Goal: Navigation & Orientation: Find specific page/section

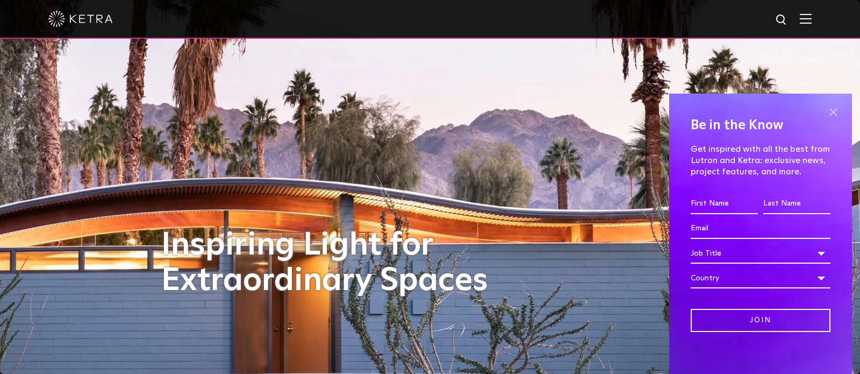
click at [840, 109] on span at bounding box center [833, 112] width 16 height 16
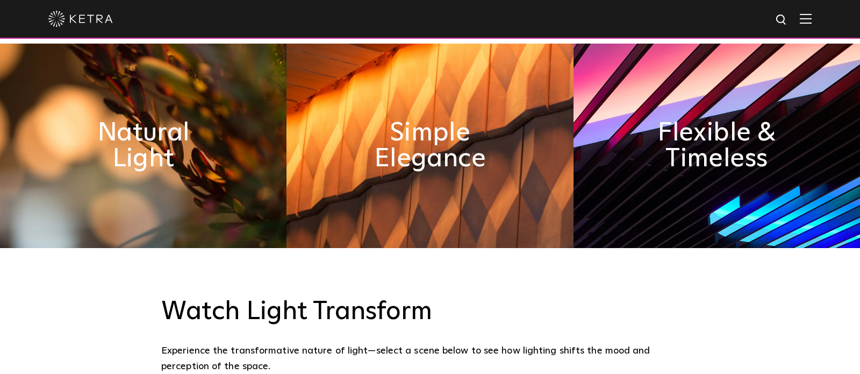
scroll to position [534, 0]
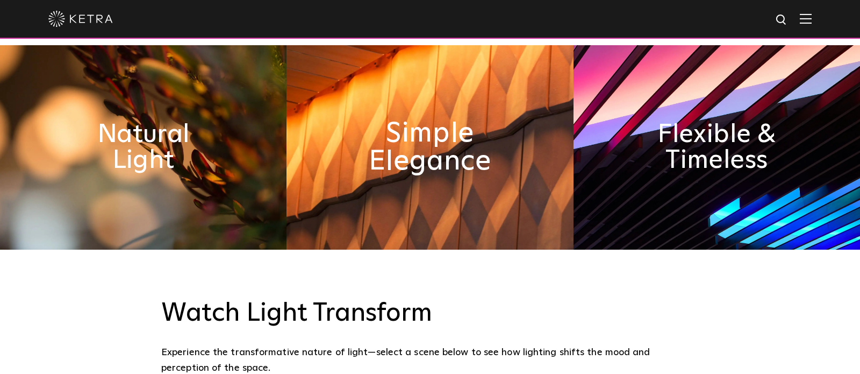
click at [480, 137] on h2 "Simple Elegance" at bounding box center [430, 147] width 156 height 56
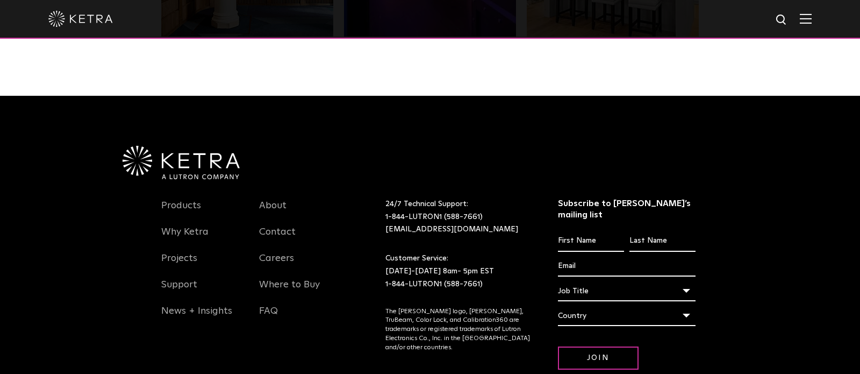
scroll to position [2224, 0]
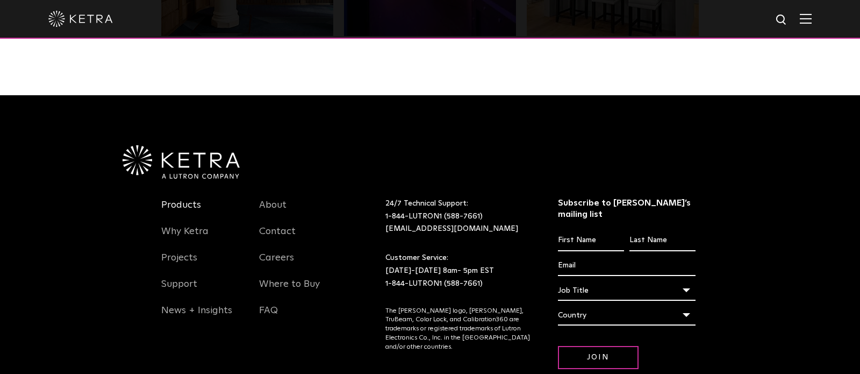
click at [181, 199] on link "Products" at bounding box center [181, 211] width 40 height 25
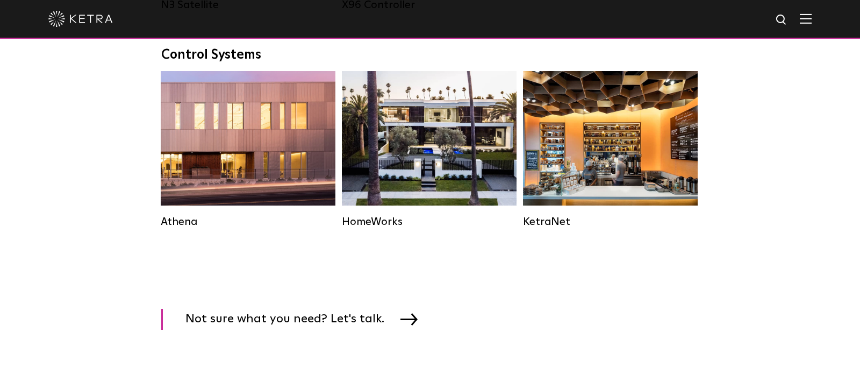
scroll to position [1594, 0]
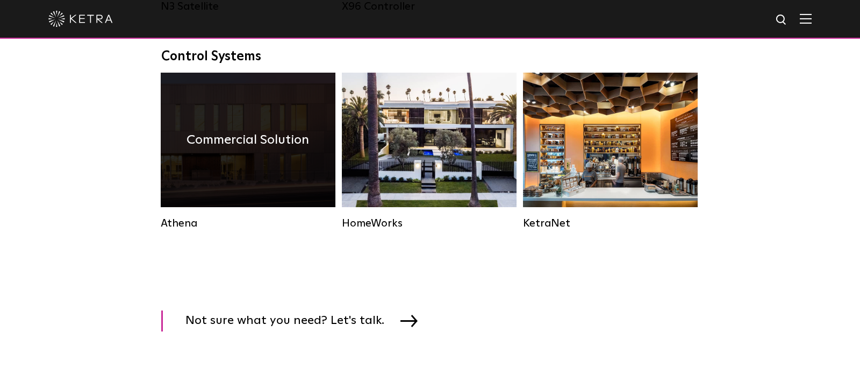
click at [231, 122] on div "Commercial Solution" at bounding box center [248, 140] width 175 height 134
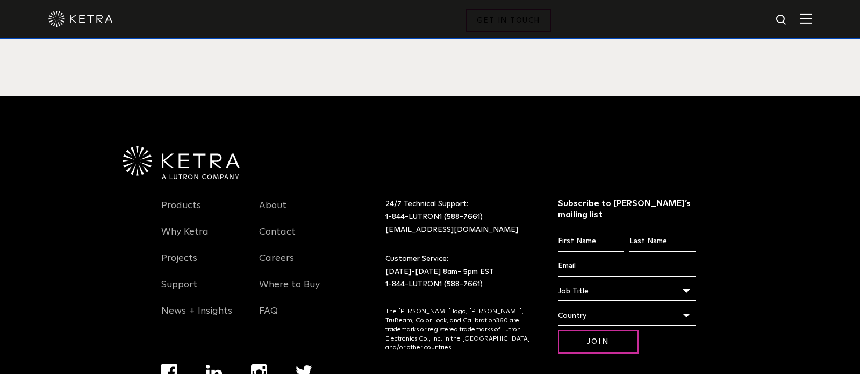
scroll to position [2119, 0]
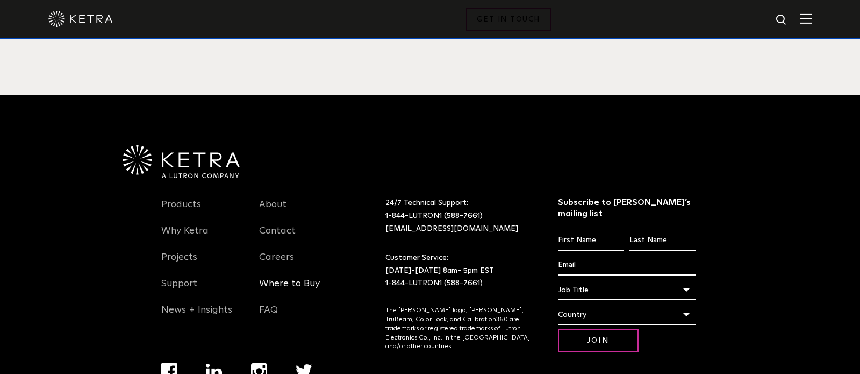
click at [283, 277] on link "Where to Buy" at bounding box center [289, 289] width 61 height 25
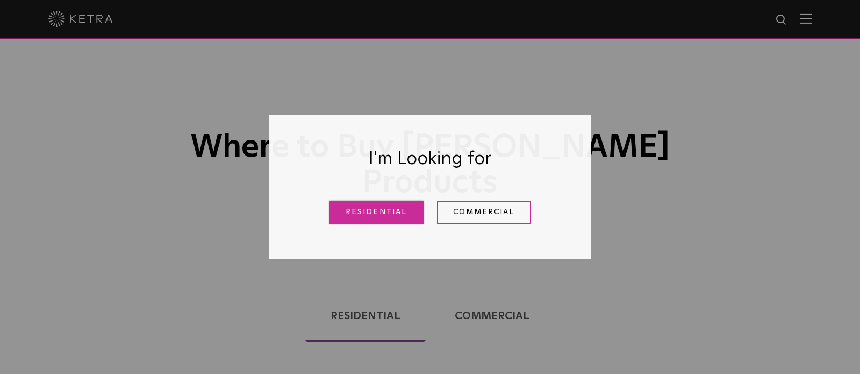
click at [361, 219] on link "Residential" at bounding box center [377, 212] width 94 height 23
